Goal: Transaction & Acquisition: Purchase product/service

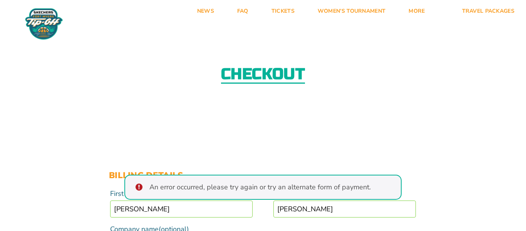
select select "US"
select select "MI"
click at [208, 48] on div "Checkout" at bounding box center [263, 75] width 526 height 84
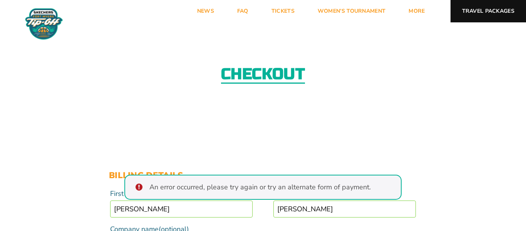
click at [485, 12] on link "Travel Packages" at bounding box center [489, 11] width 76 height 22
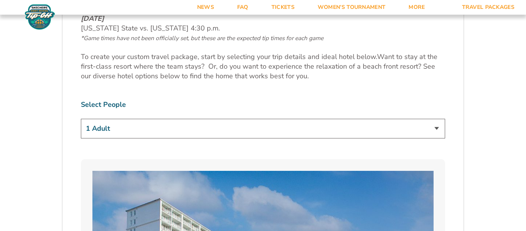
scroll to position [423, 0]
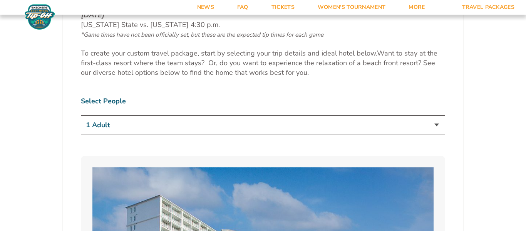
click at [438, 124] on select "1 Adult 2 Adults 3 Adults 4 Adults 2 Adults + 1 Child 2 Adults + 2 Children 2 A…" at bounding box center [263, 125] width 365 height 20
select select "2 Adults + 3 Children"
click at [81, 115] on select "1 Adult 2 Adults 3 Adults 4 Adults 2 Adults + 1 Child 2 Adults + 2 Children 2 A…" at bounding box center [263, 125] width 365 height 20
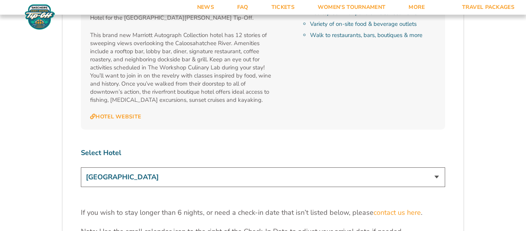
scroll to position [2285, 0]
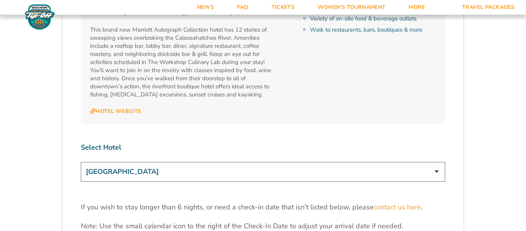
click at [438, 162] on select "Marriott Sanibel Harbour Resort & Spa Margaritaville Beach Resort Pink Shell Be…" at bounding box center [263, 172] width 365 height 20
click at [81, 162] on select "Marriott Sanibel Harbour Resort & Spa Margaritaville Beach Resort Pink Shell Be…" at bounding box center [263, 172] width 365 height 20
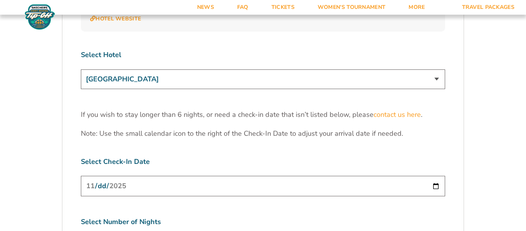
scroll to position [2380, 0]
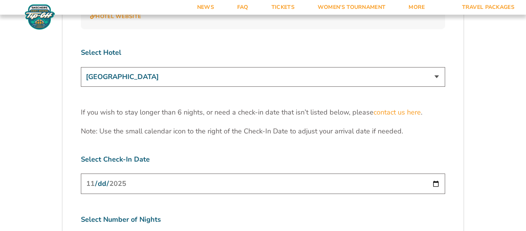
click at [159, 173] on input "2025-11-24" at bounding box center [263, 183] width 365 height 20
click at [435, 173] on input "2025-11-24" at bounding box center [263, 183] width 365 height 20
click at [190, 155] on label "Select Check-In Date" at bounding box center [263, 160] width 365 height 10
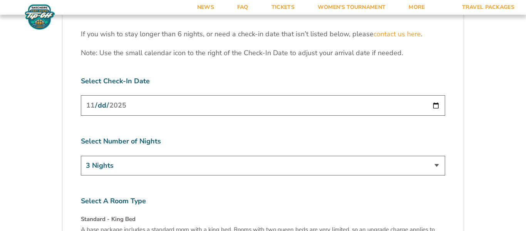
scroll to position [2466, 0]
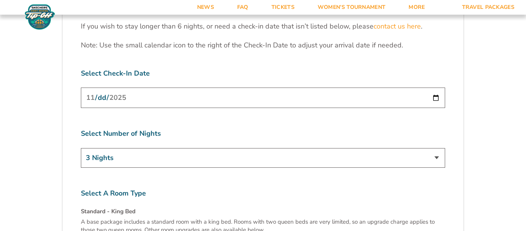
click at [227, 148] on select "3 Nights 4 Nights 5 Nights 6 Nights" at bounding box center [263, 158] width 365 height 20
select select "5 Nights"
click at [81, 148] on select "3 Nights 4 Nights 5 Nights 6 Nights" at bounding box center [263, 158] width 365 height 20
click at [125, 188] on label "Select A Room Type" at bounding box center [263, 193] width 365 height 10
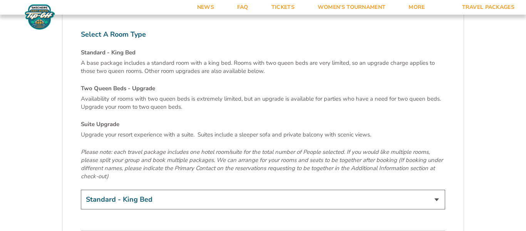
scroll to position [2625, 0]
click at [125, 189] on select "Standard - King Bed Two Queen Beds - Upgrade (+$15 per night) Suite Upgrade (+$…" at bounding box center [263, 199] width 365 height 20
select select "Suite Upgrade"
click at [81, 189] on select "Standard - King Bed Two Queen Beds - Upgrade (+$15 per night) Suite Upgrade (+$…" at bounding box center [263, 199] width 365 height 20
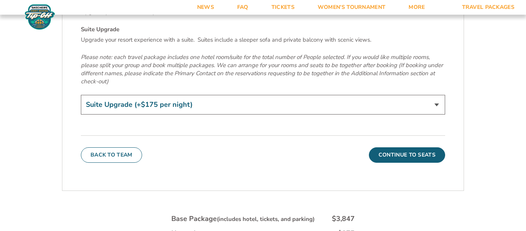
scroll to position [2717, 0]
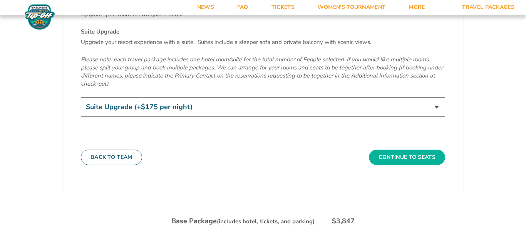
click at [416, 150] on button "Continue To Seats" at bounding box center [407, 157] width 76 height 15
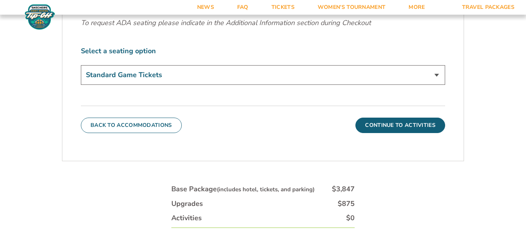
scroll to position [351, 0]
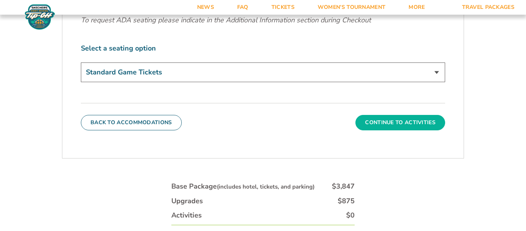
click at [411, 119] on button "Continue To Activities" at bounding box center [401, 122] width 90 height 15
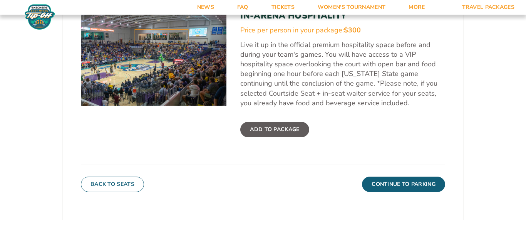
scroll to position [277, 0]
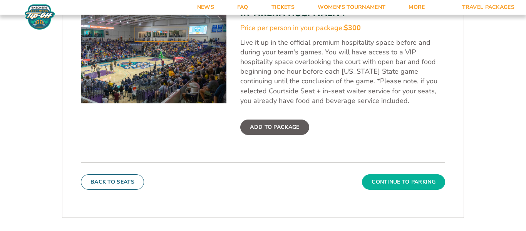
click at [402, 181] on button "Continue To Parking" at bounding box center [403, 181] width 83 height 15
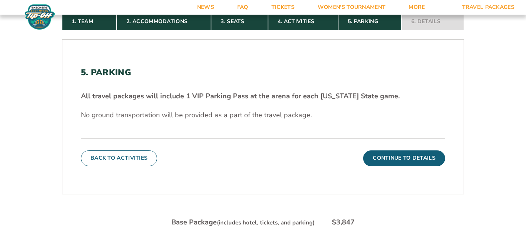
scroll to position [190, 0]
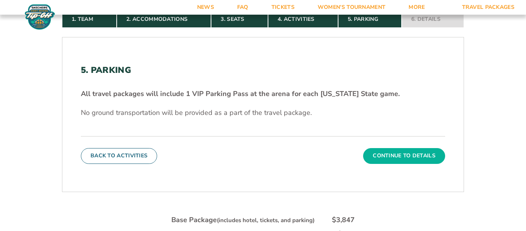
click at [402, 154] on button "Continue To Details" at bounding box center [404, 155] width 82 height 15
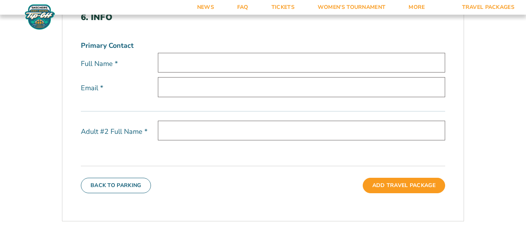
scroll to position [244, 0]
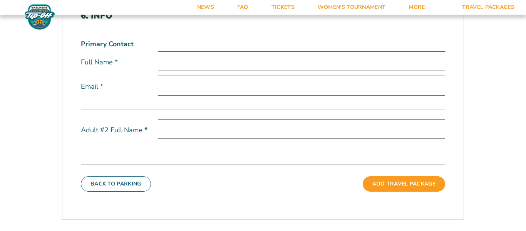
click at [287, 55] on input "text" at bounding box center [302, 61] width 288 height 20
type input "Ronald Levin"
type input "eastcoachlevin@gmail.com"
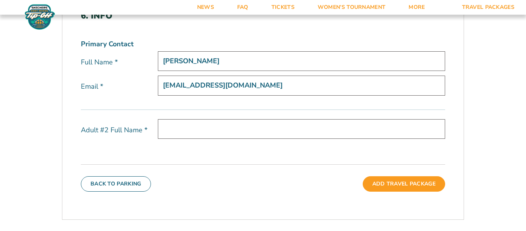
click at [233, 128] on input "text" at bounding box center [302, 129] width 288 height 20
type input "Melissa Levin"
click at [227, 153] on div "6. Info Primary Contact Full Name * Ronald Levin Email * eastcoachlevin@gmail.c…" at bounding box center [263, 101] width 402 height 218
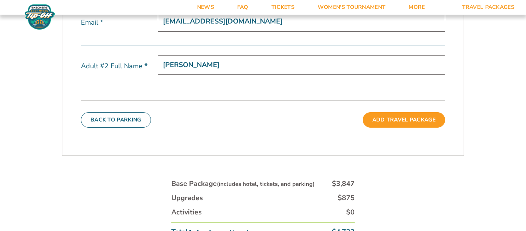
scroll to position [308, 0]
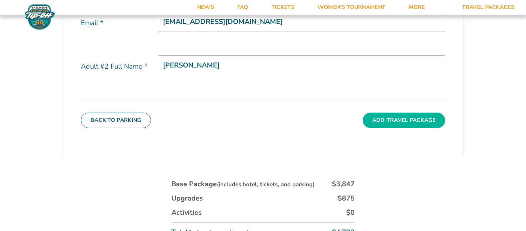
click at [390, 121] on button "Add Travel Package" at bounding box center [404, 120] width 82 height 15
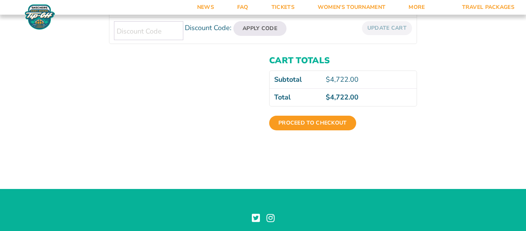
scroll to position [239, 0]
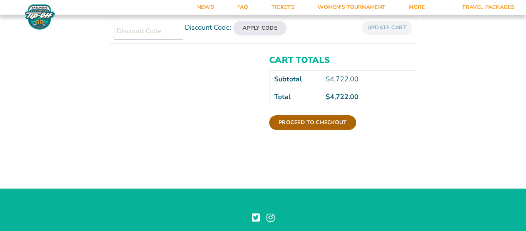
click at [313, 121] on link "Proceed to checkout" at bounding box center [312, 122] width 87 height 15
